Goal: Task Accomplishment & Management: Use online tool/utility

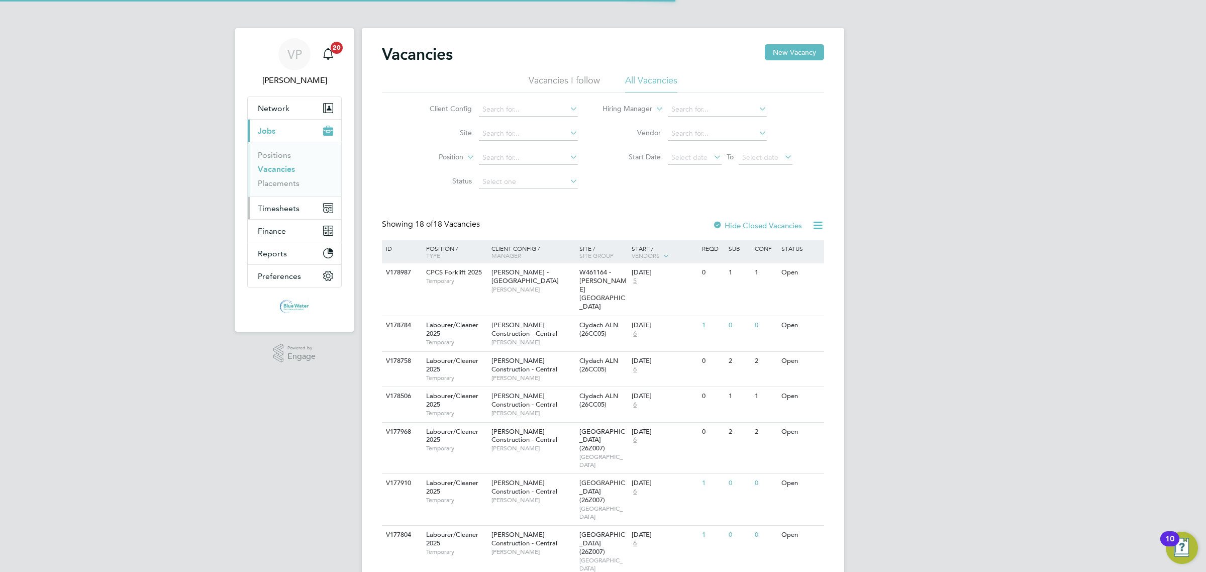
click at [293, 212] on span "Timesheets" at bounding box center [279, 209] width 42 height 10
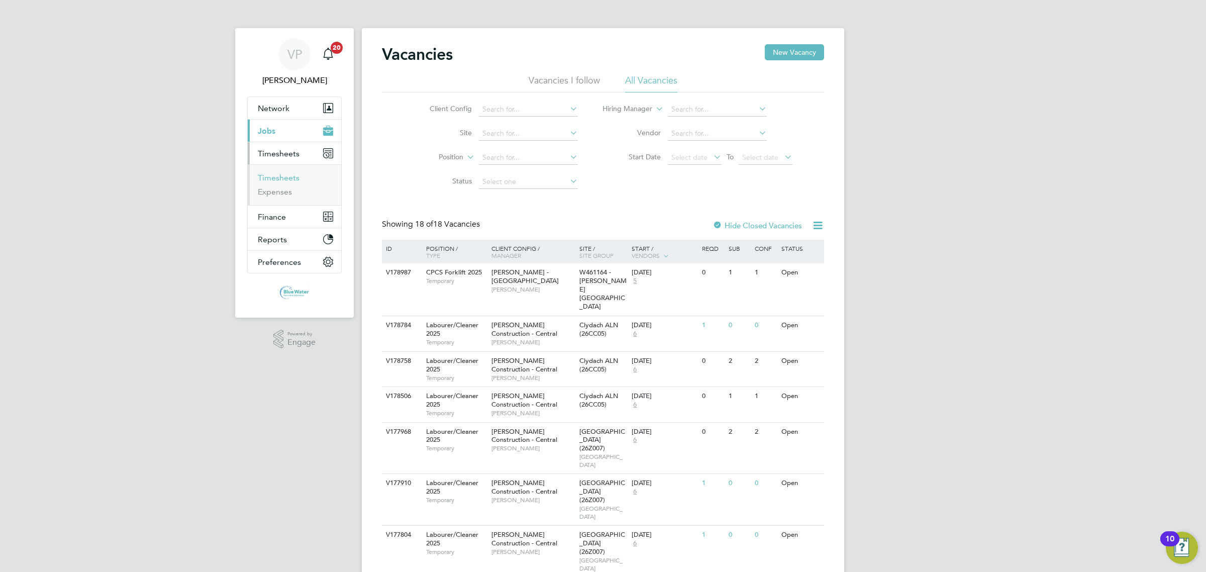
click at [290, 177] on link "Timesheets" at bounding box center [279, 178] width 42 height 10
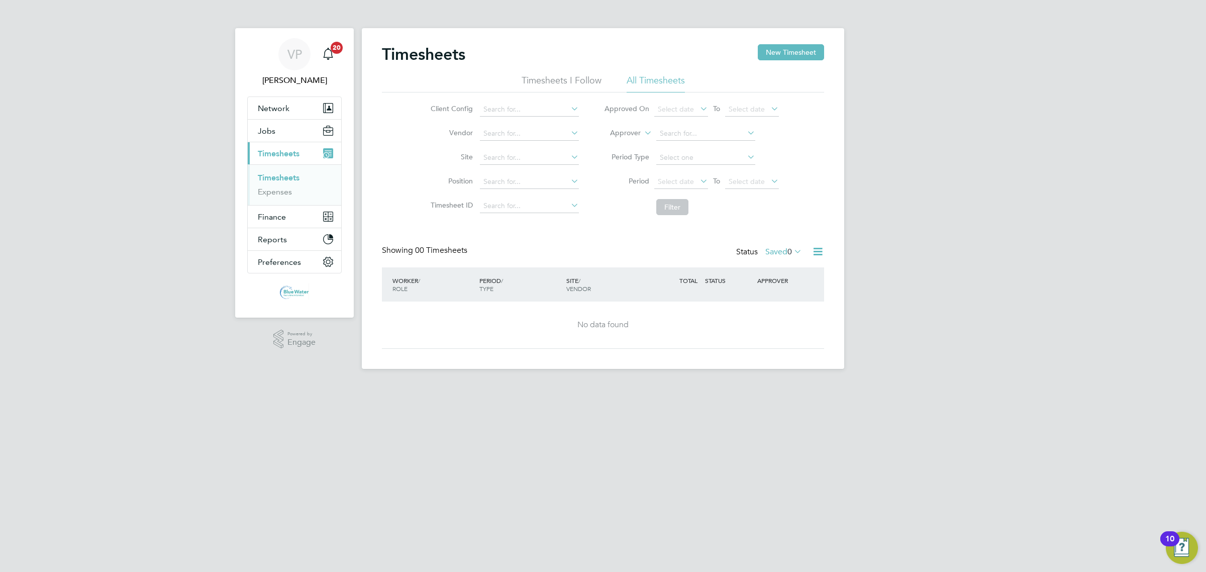
click at [821, 253] on icon at bounding box center [818, 251] width 13 height 13
click at [626, 259] on div "Showing 00 Timesheets Status Saved 0" at bounding box center [603, 256] width 442 height 22
click at [784, 253] on label "Saved 0" at bounding box center [784, 252] width 37 height 10
click at [778, 299] on li "Submitted" at bounding box center [773, 298] width 46 height 14
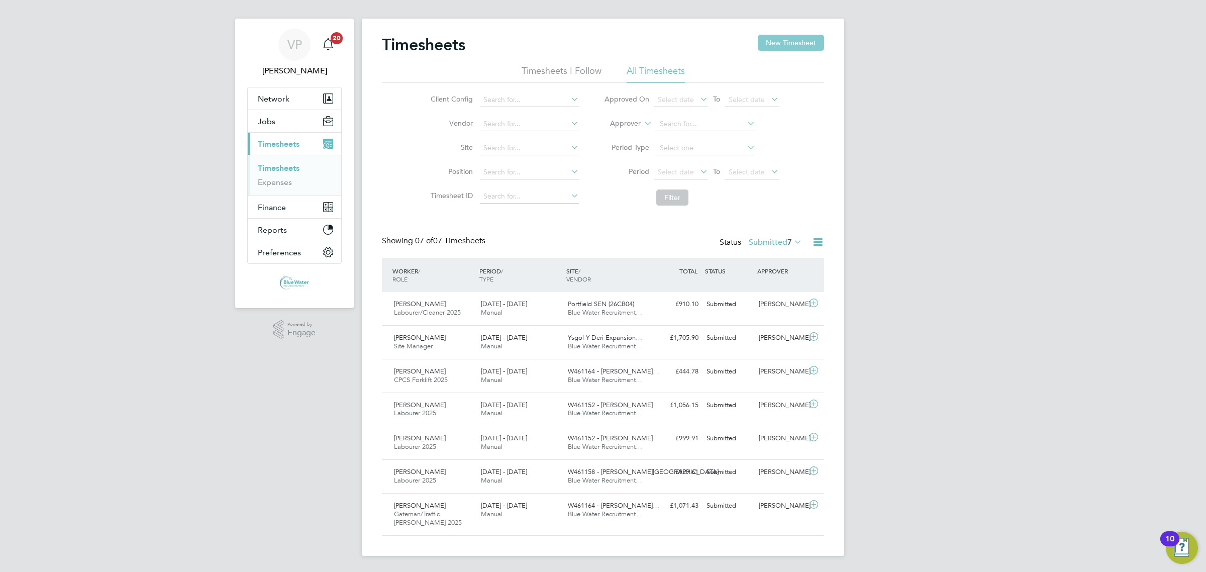
click at [782, 44] on button "New Timesheet" at bounding box center [791, 43] width 66 height 16
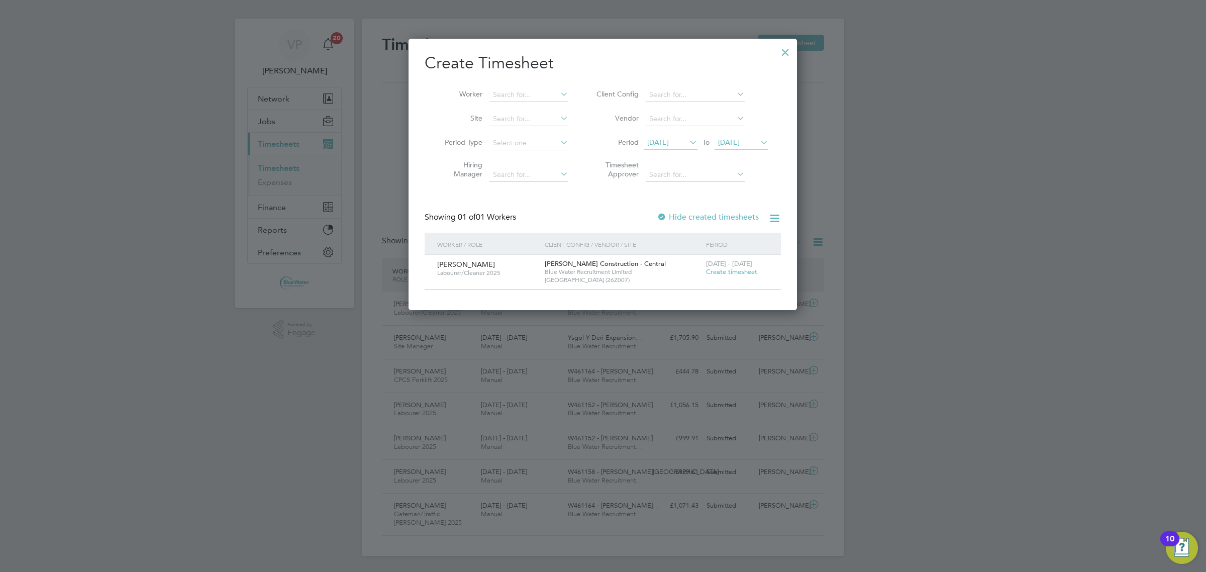
click at [688, 144] on icon at bounding box center [688, 142] width 0 height 14
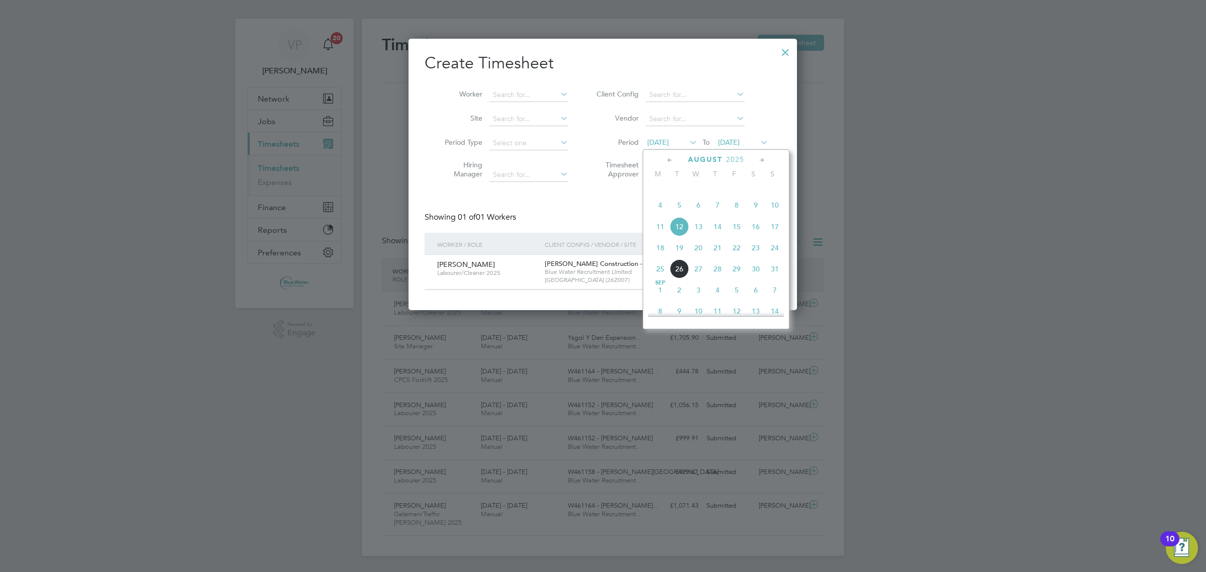
click at [660, 257] on span "18" at bounding box center [660, 247] width 19 height 19
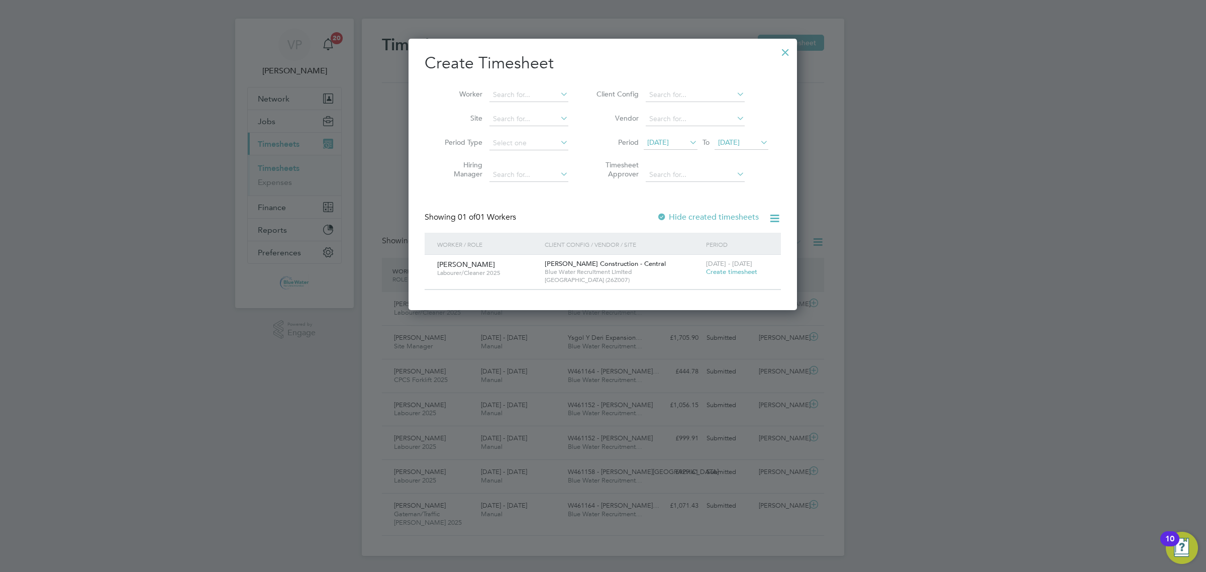
click at [737, 139] on span "[DATE]" at bounding box center [729, 142] width 22 height 9
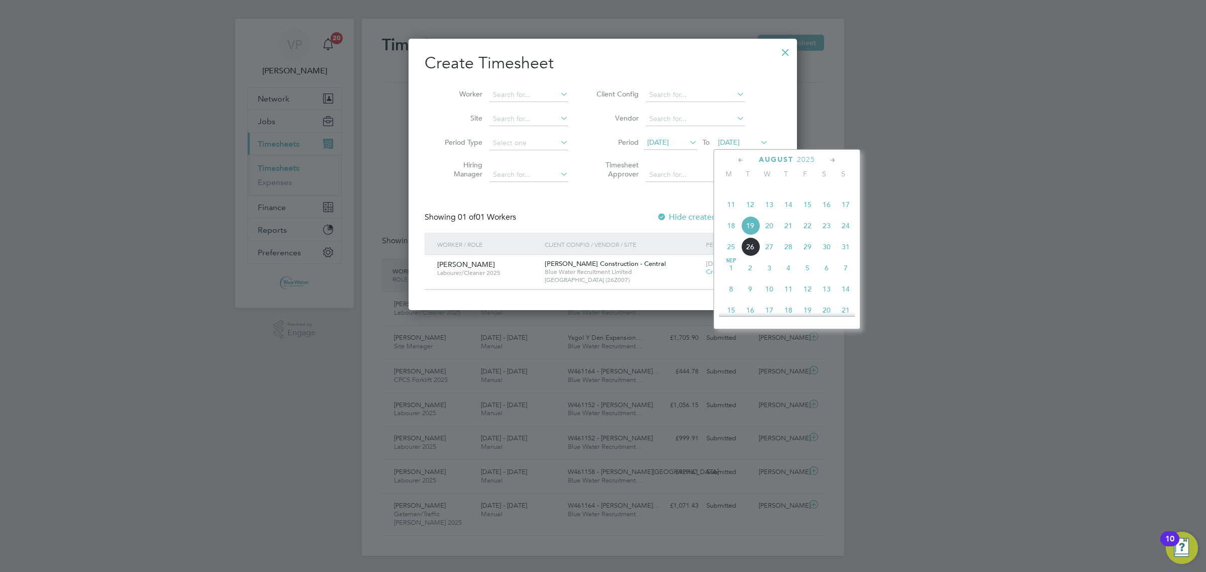
click at [812, 235] on span "22" at bounding box center [807, 225] width 19 height 19
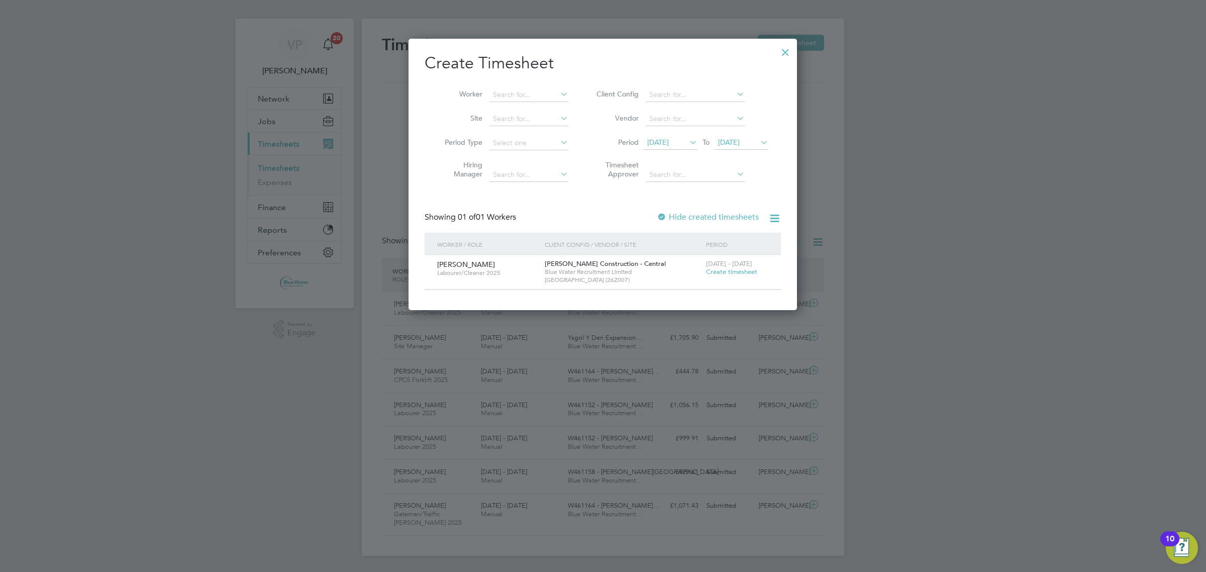
click at [785, 44] on div at bounding box center [786, 50] width 18 height 18
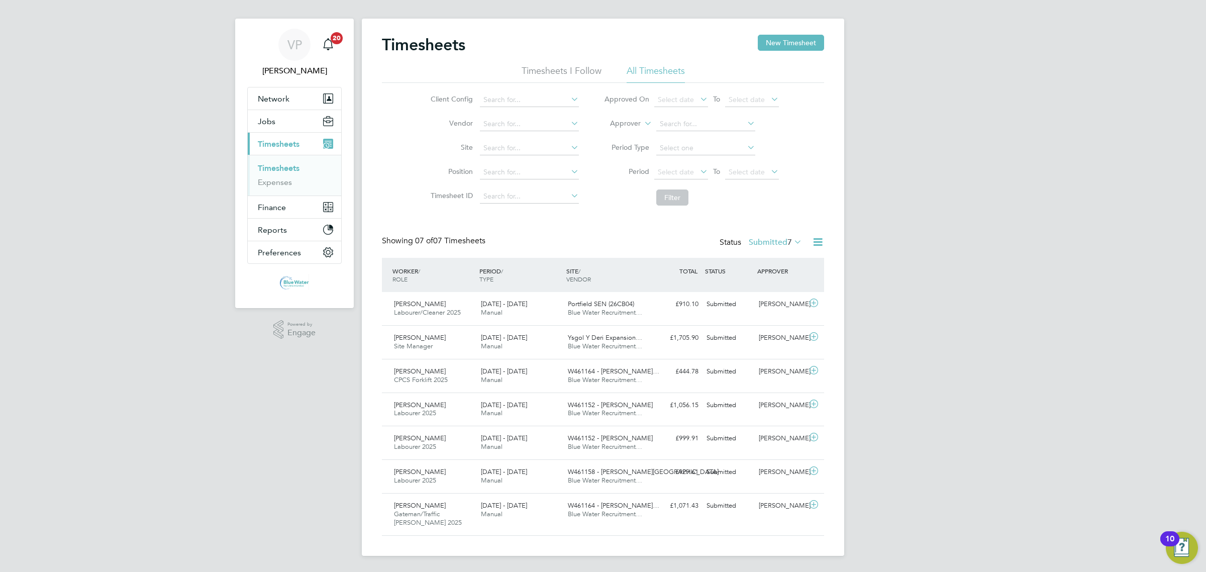
click at [751, 247] on div "Status Submitted 7" at bounding box center [762, 243] width 84 height 14
drag, startPoint x: 751, startPoint y: 247, endPoint x: 751, endPoint y: 240, distance: 7.0
click at [751, 240] on div "Status Submitted 7" at bounding box center [762, 243] width 84 height 14
click at [751, 240] on label "Submitted 7" at bounding box center [775, 242] width 53 height 10
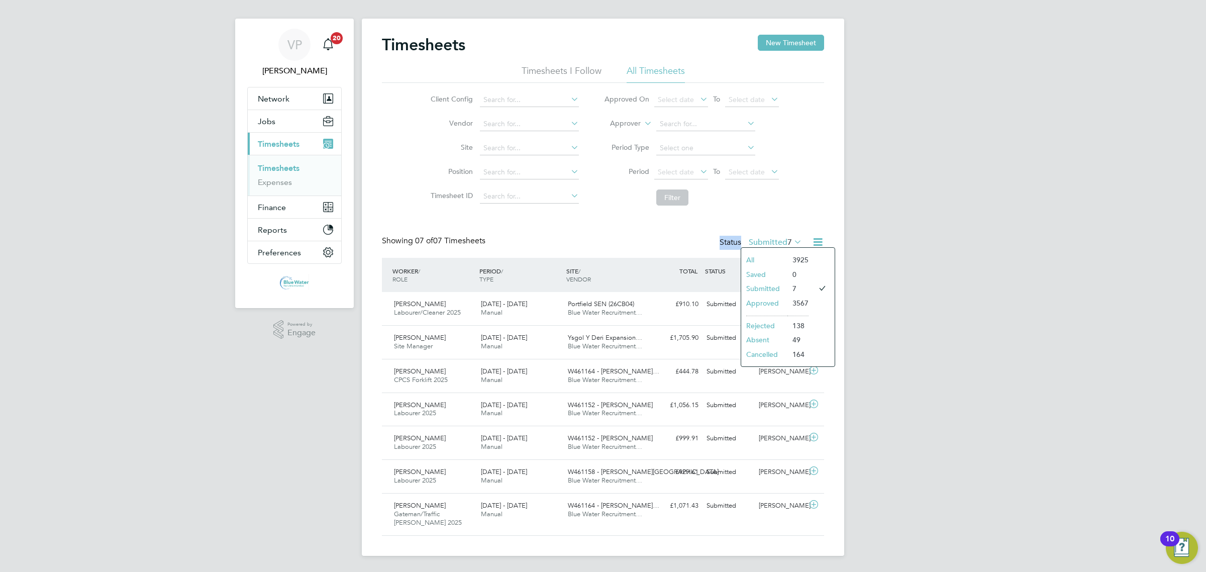
click at [762, 297] on li "Approved" at bounding box center [764, 303] width 46 height 14
